Goal: Information Seeking & Learning: Learn about a topic

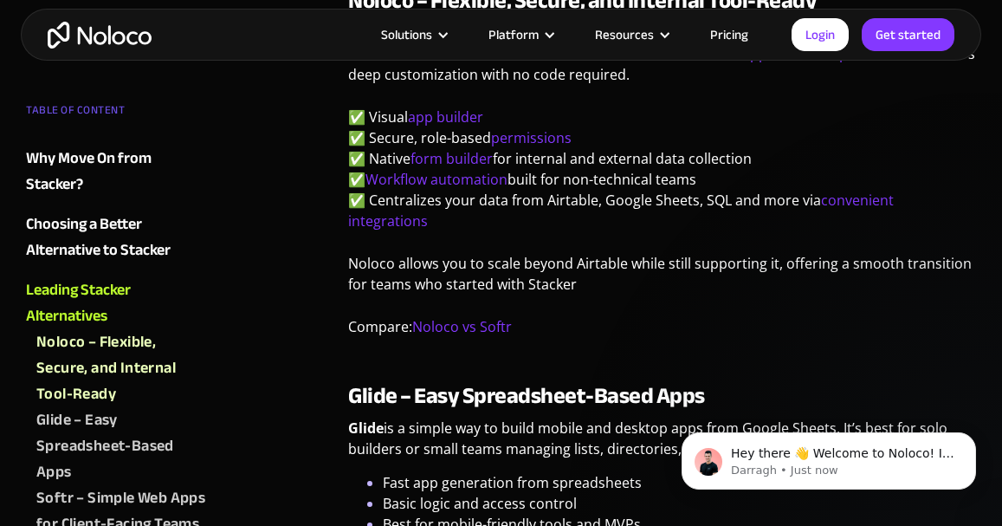
scroll to position [2911, 0]
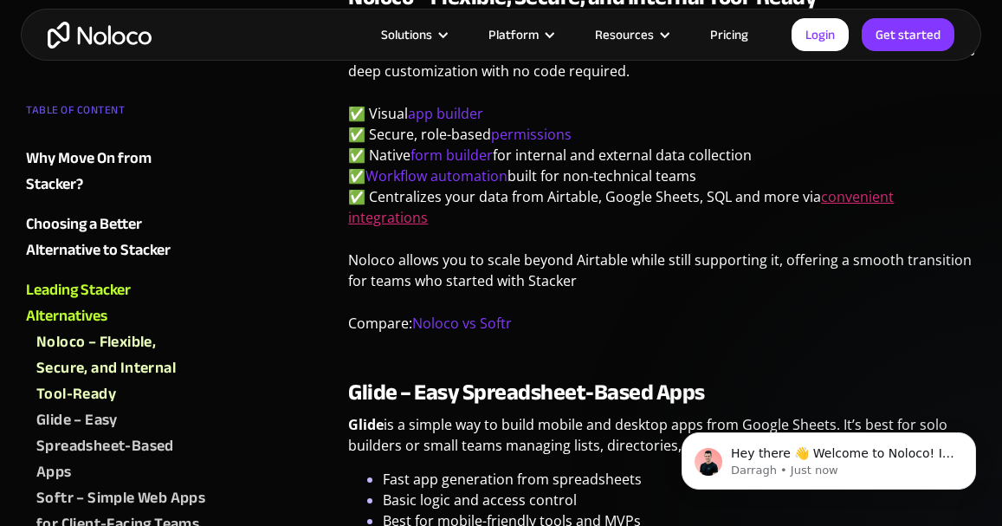
click at [886, 187] on link "convenient integrations" at bounding box center [621, 207] width 546 height 40
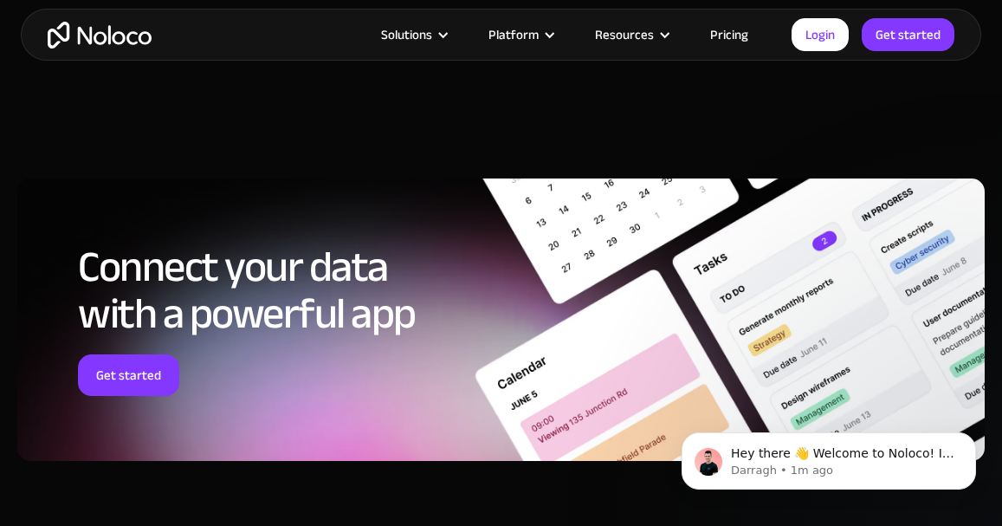
scroll to position [2921, 0]
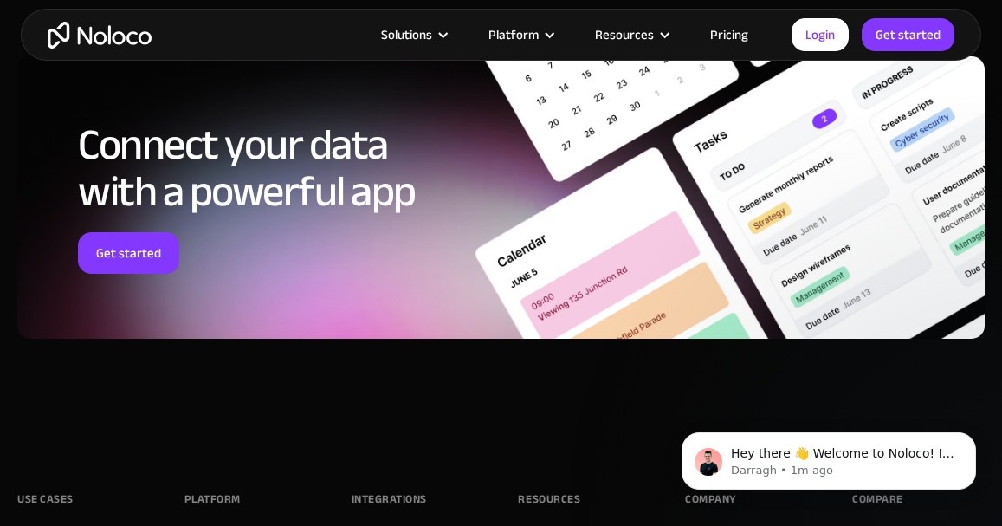
click at [126, 31] on img "home" at bounding box center [100, 35] width 104 height 27
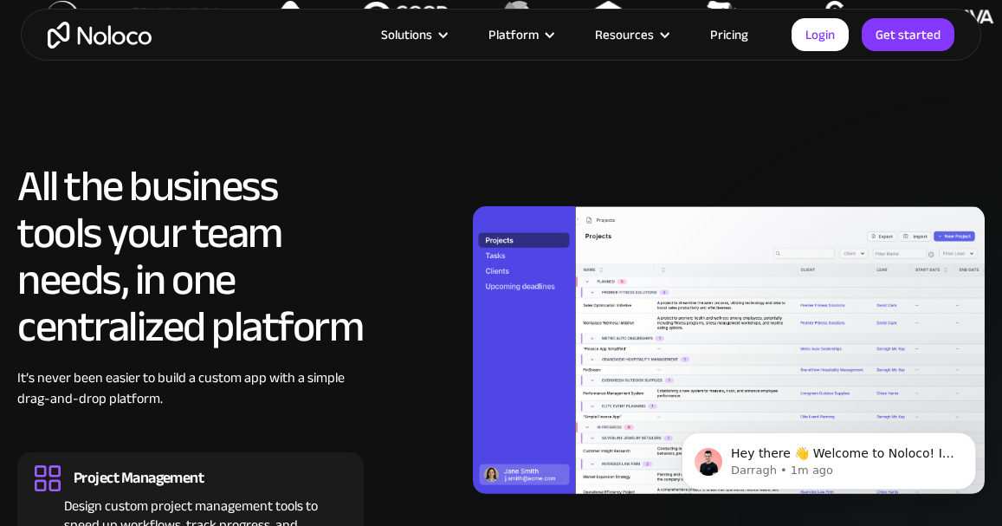
scroll to position [1495, 0]
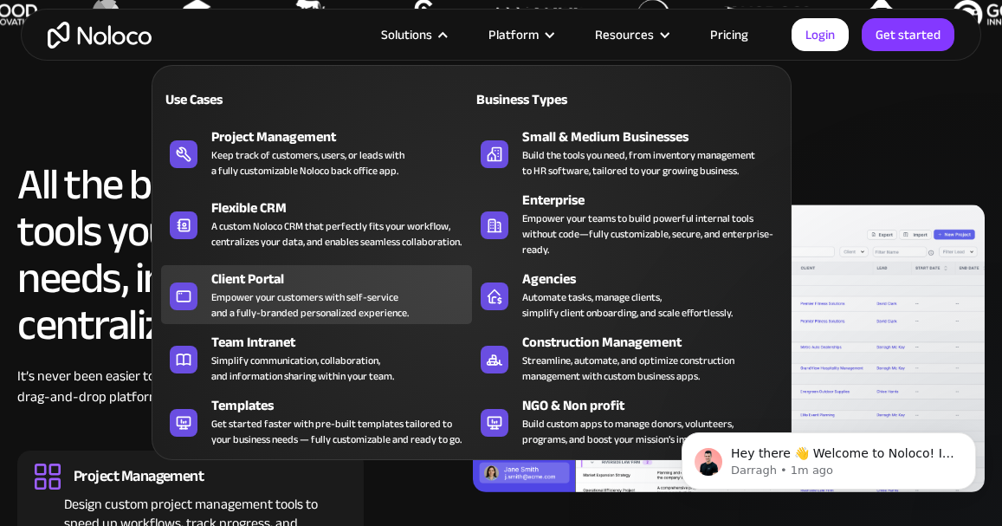
click at [263, 308] on div "Empower your customers with self-service and a fully-branded personalized exper…" at bounding box center [310, 304] width 198 height 31
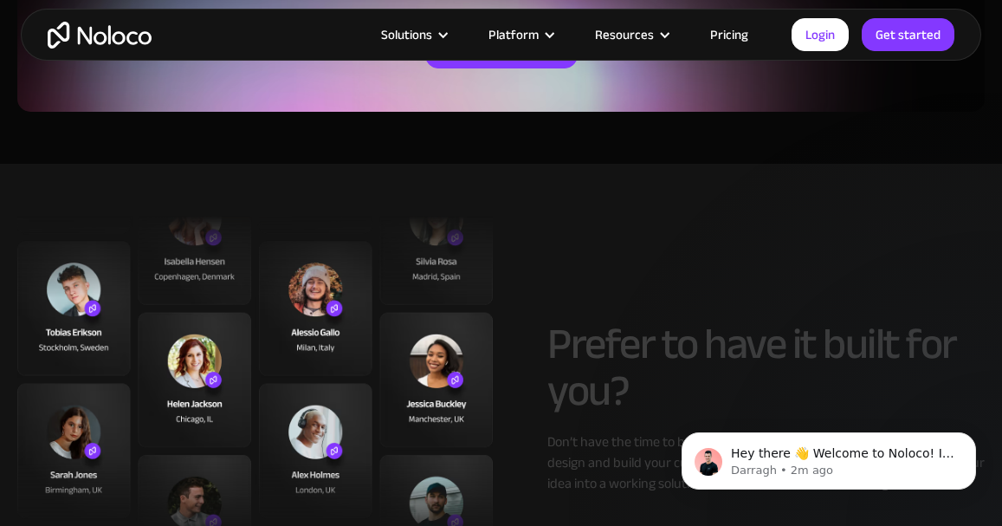
scroll to position [3602, 0]
